Goal: Task Accomplishment & Management: Manage account settings

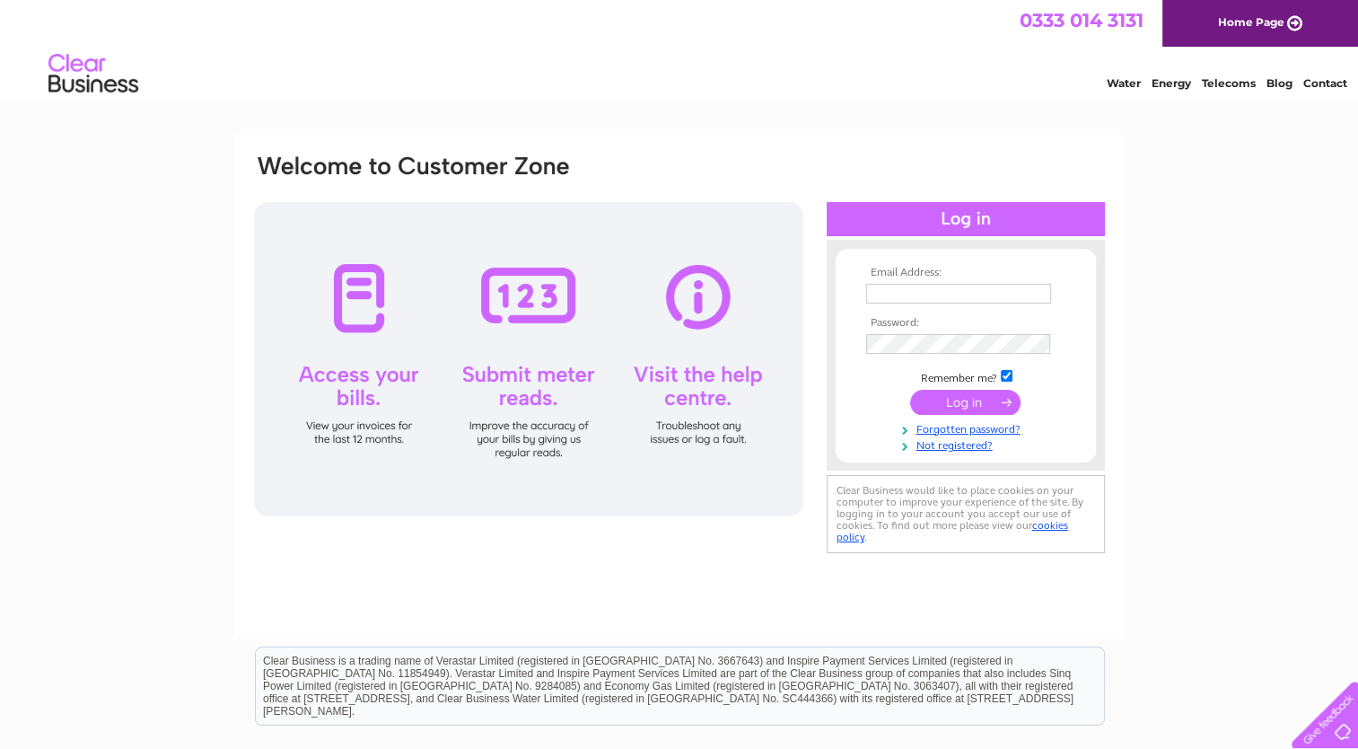
click at [934, 292] on input "text" at bounding box center [958, 294] width 185 height 20
type input "kirsty.burgess@appliedtorque.co.uk"
click at [952, 399] on input "submit" at bounding box center [965, 403] width 110 height 25
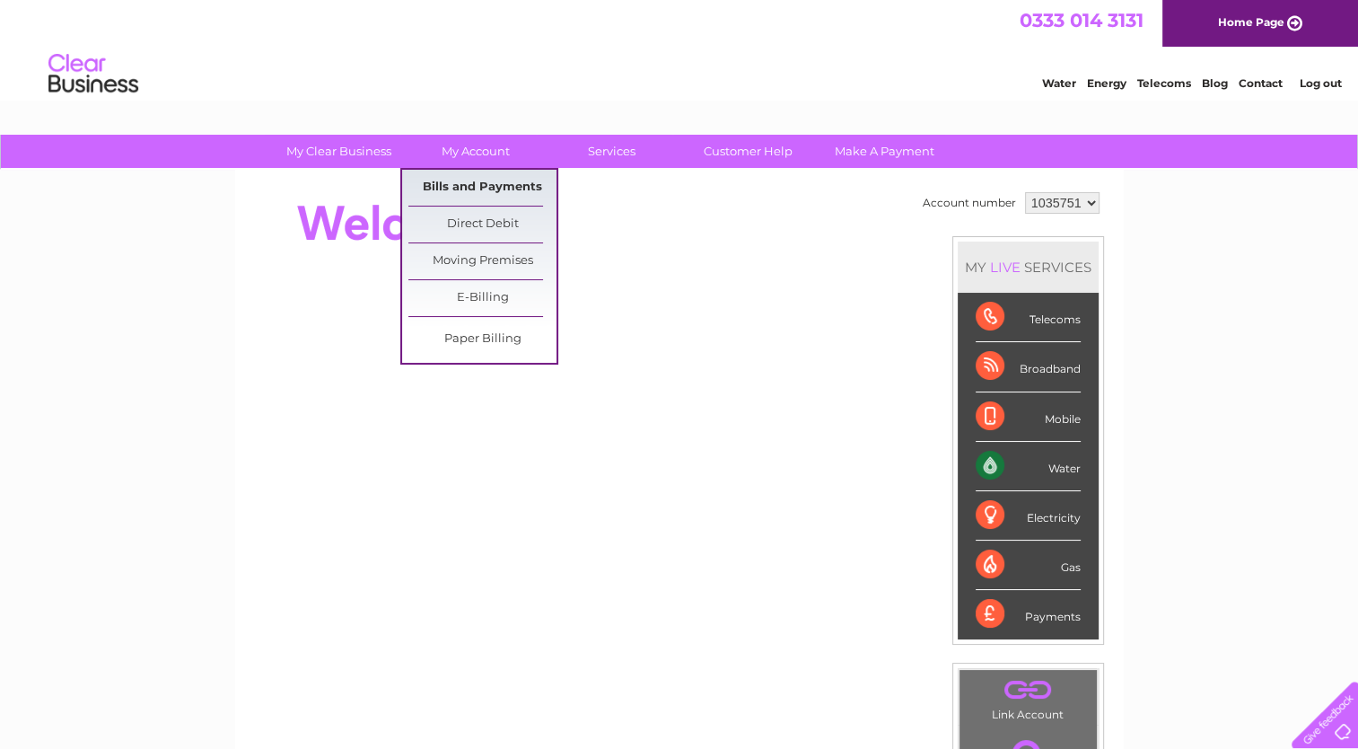
click at [493, 185] on link "Bills and Payments" at bounding box center [482, 188] width 148 height 36
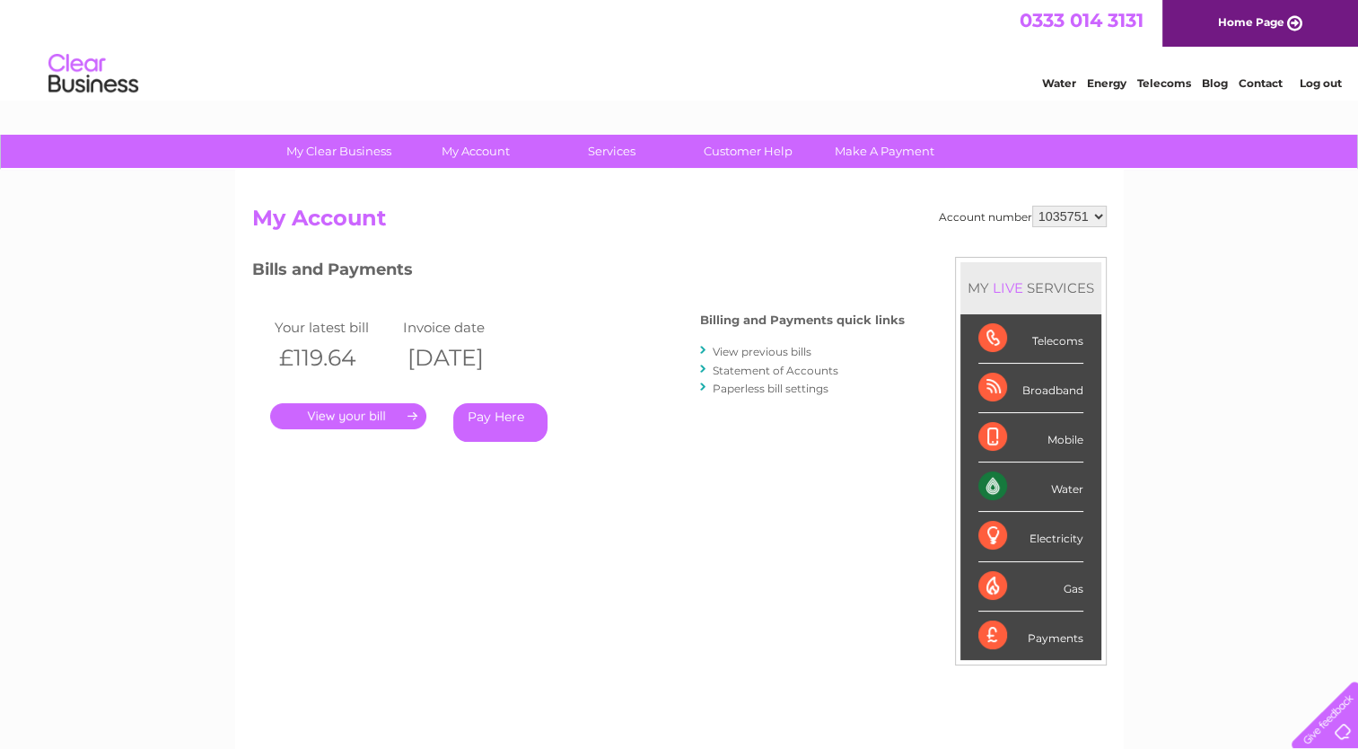
click at [346, 420] on link "." at bounding box center [348, 416] width 156 height 26
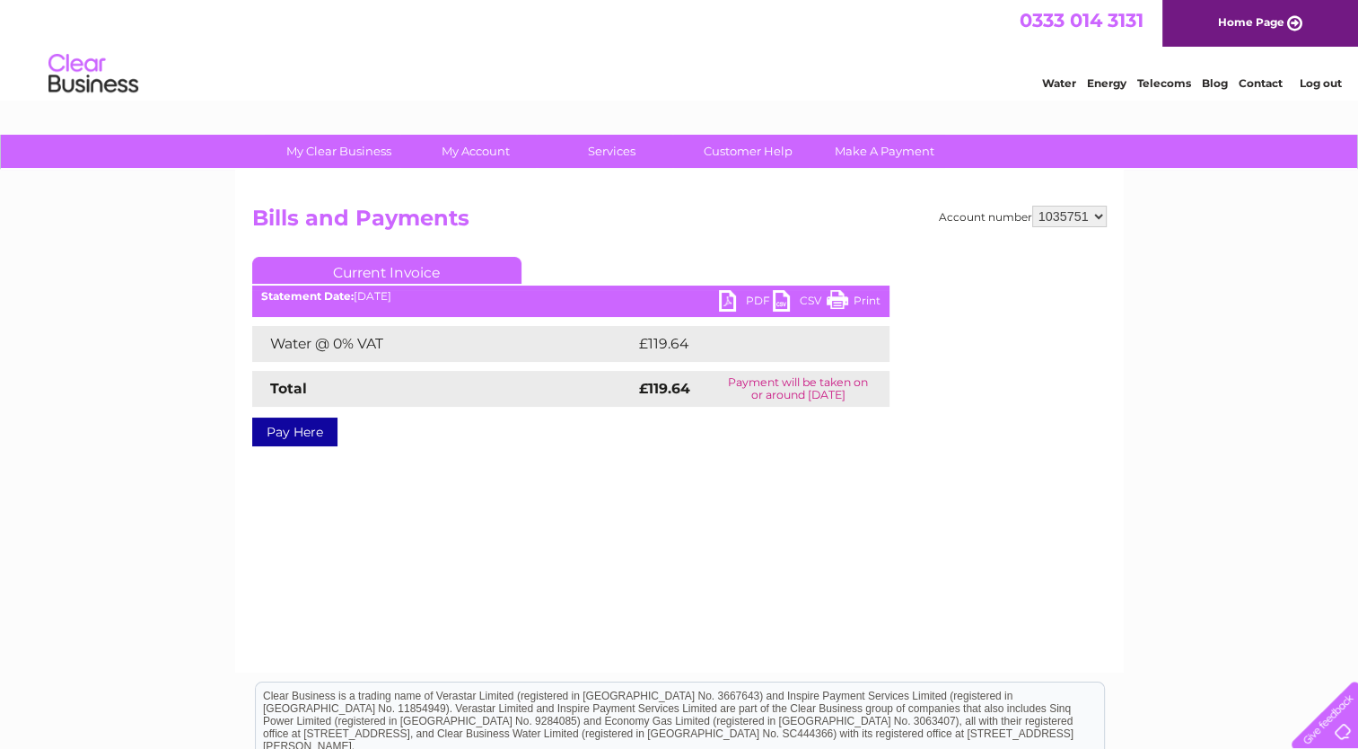
click at [734, 300] on link "PDF" at bounding box center [746, 303] width 54 height 26
click at [1321, 82] on link "Log out" at bounding box center [1320, 82] width 42 height 13
